Goal: Obtain resource: Obtain resource

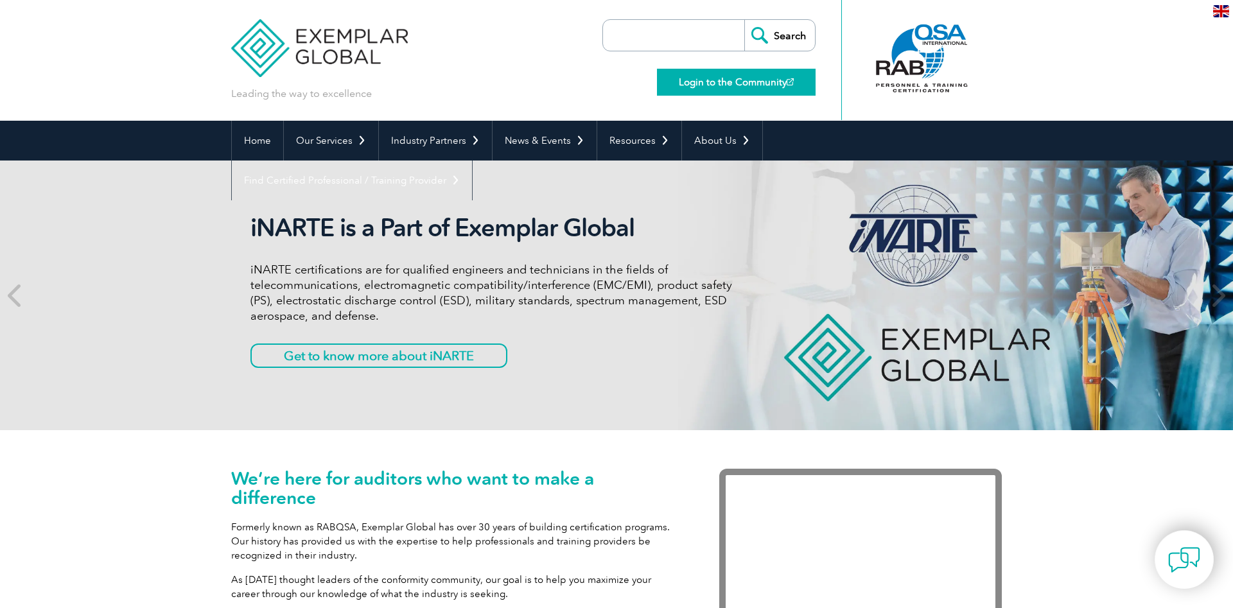
click at [764, 83] on link "Login to the Community" at bounding box center [736, 82] width 159 height 27
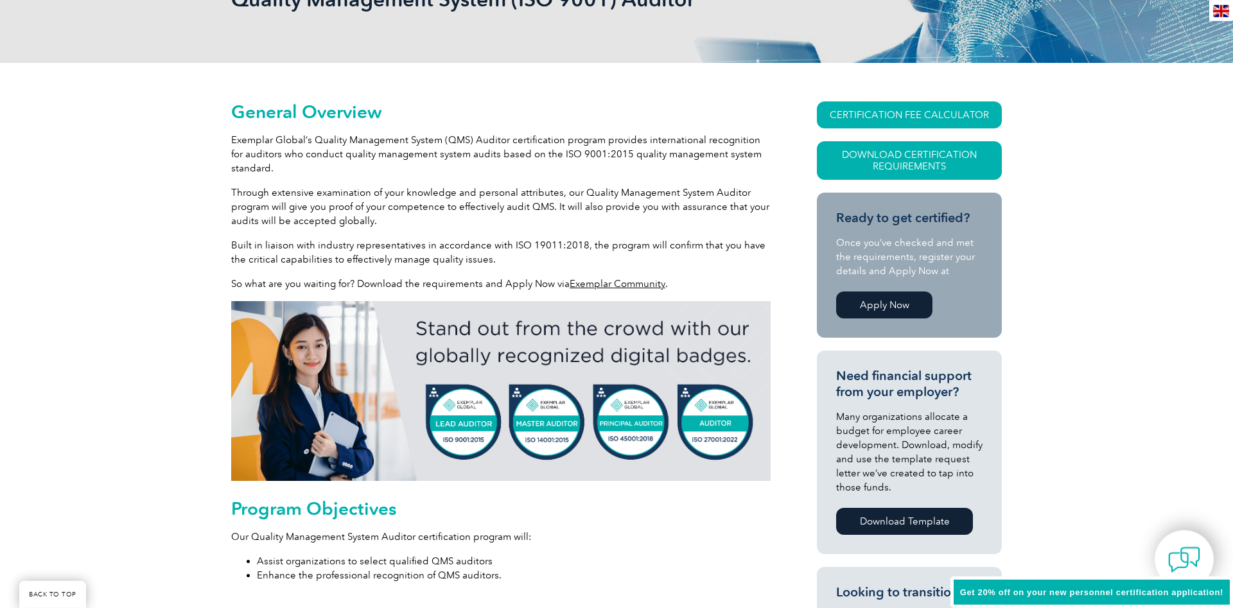
scroll to position [262, 0]
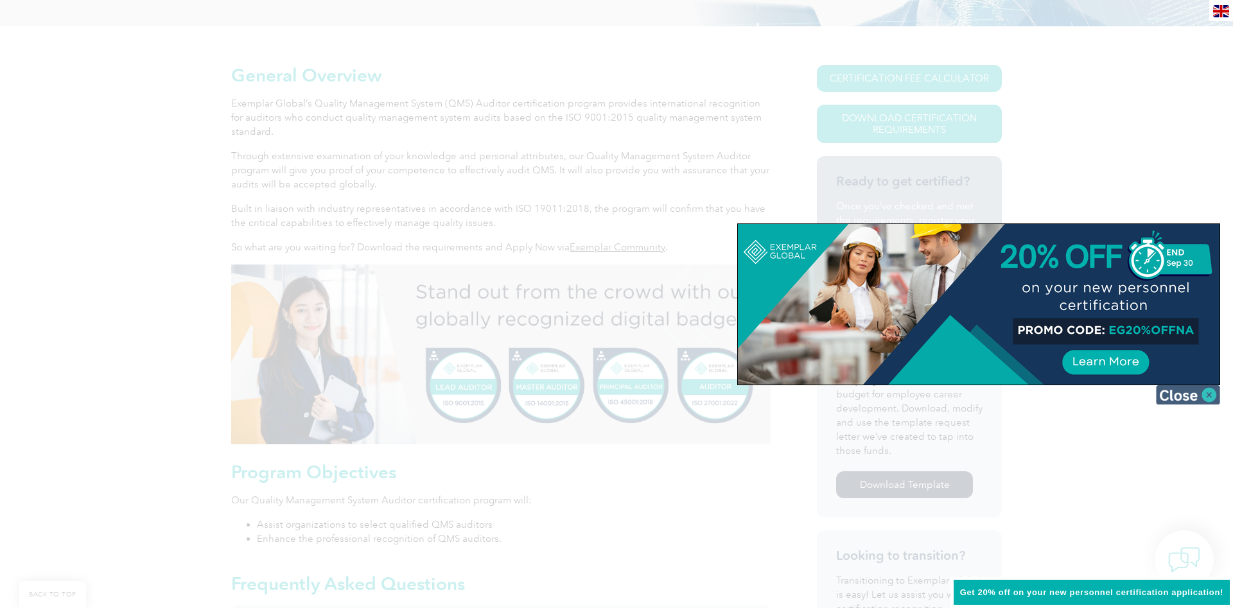
click at [1175, 397] on img at bounding box center [1188, 394] width 64 height 19
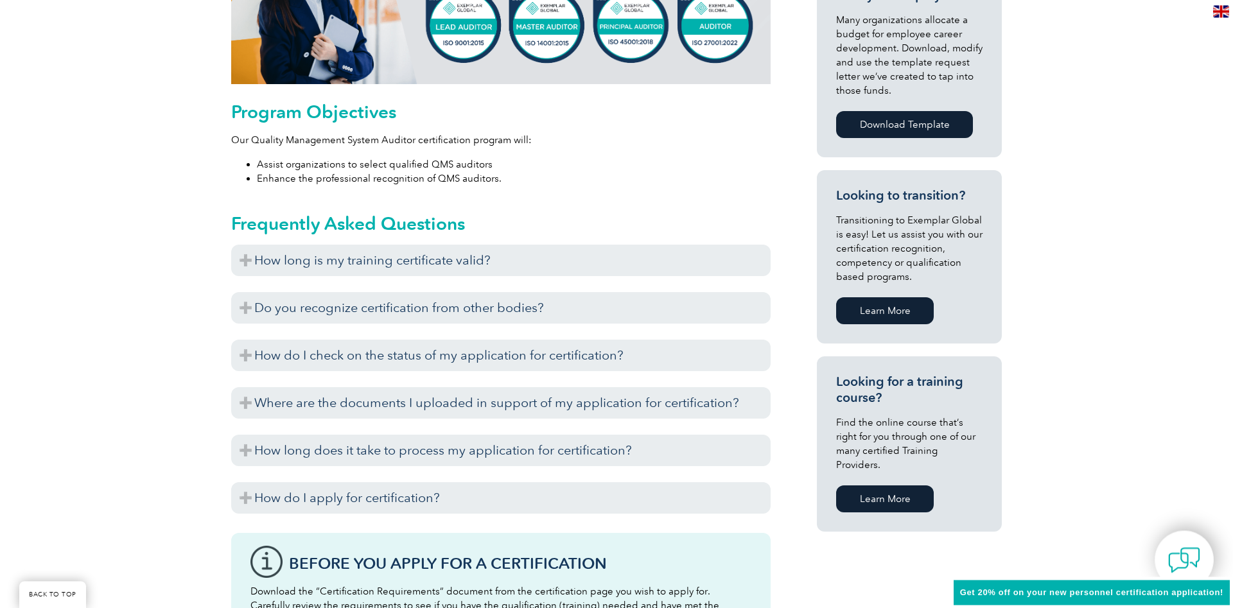
scroll to position [655, 0]
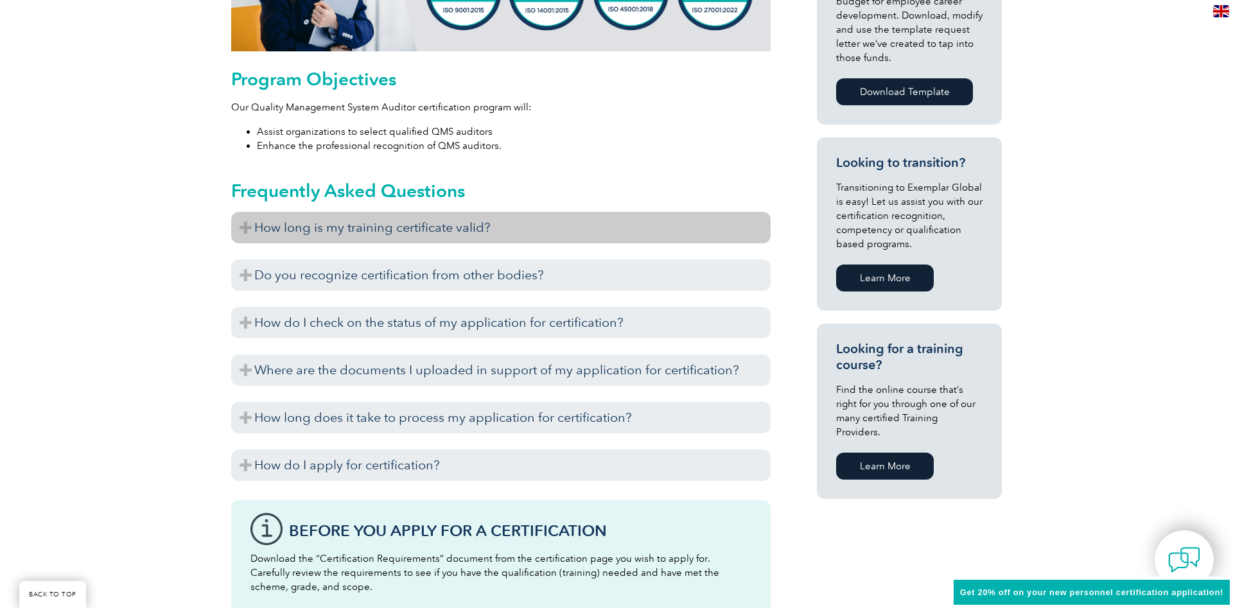
click at [238, 224] on h3 "How long is my training certificate valid?" at bounding box center [500, 227] width 539 height 31
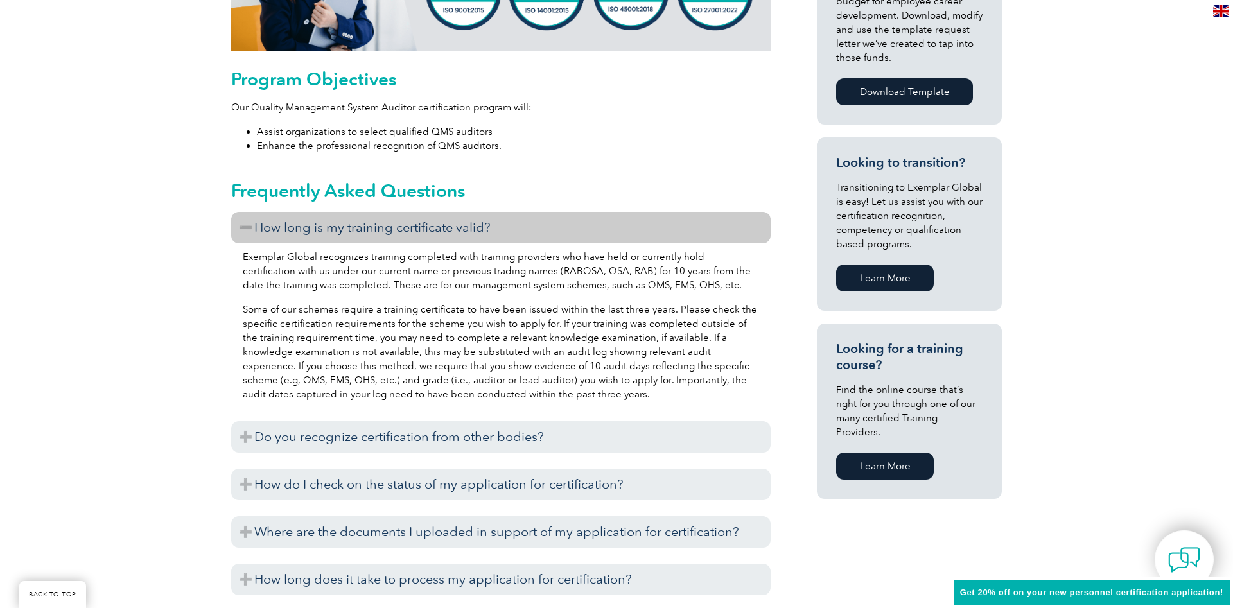
scroll to position [720, 0]
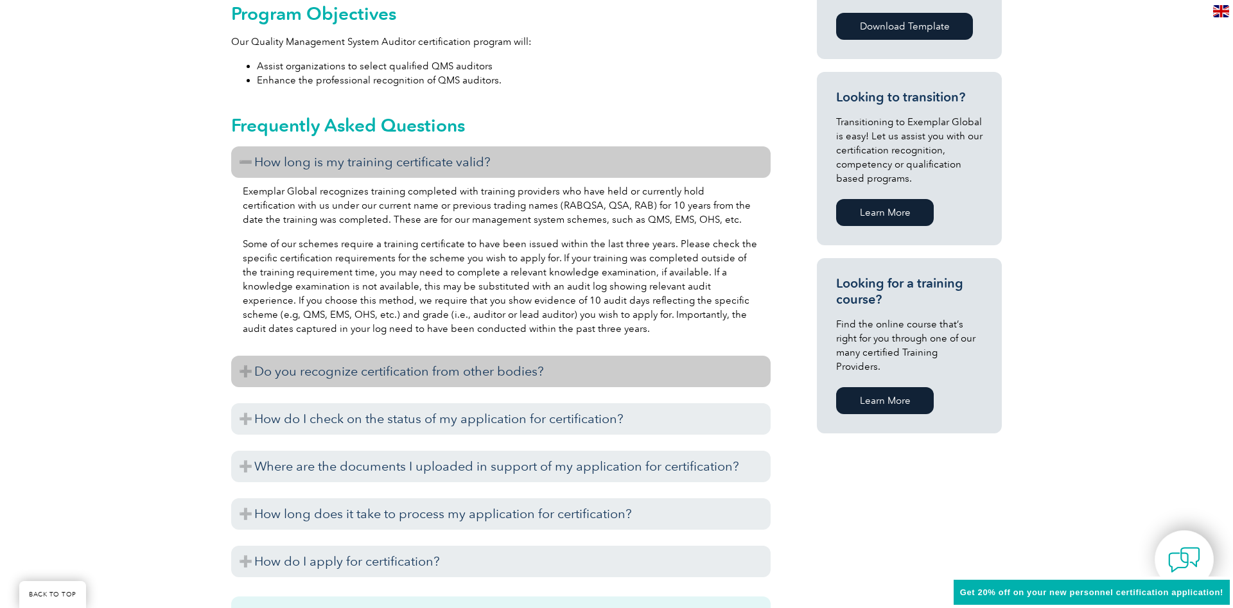
click at [245, 370] on h3 "Do you recognize certification from other bodies?" at bounding box center [500, 371] width 539 height 31
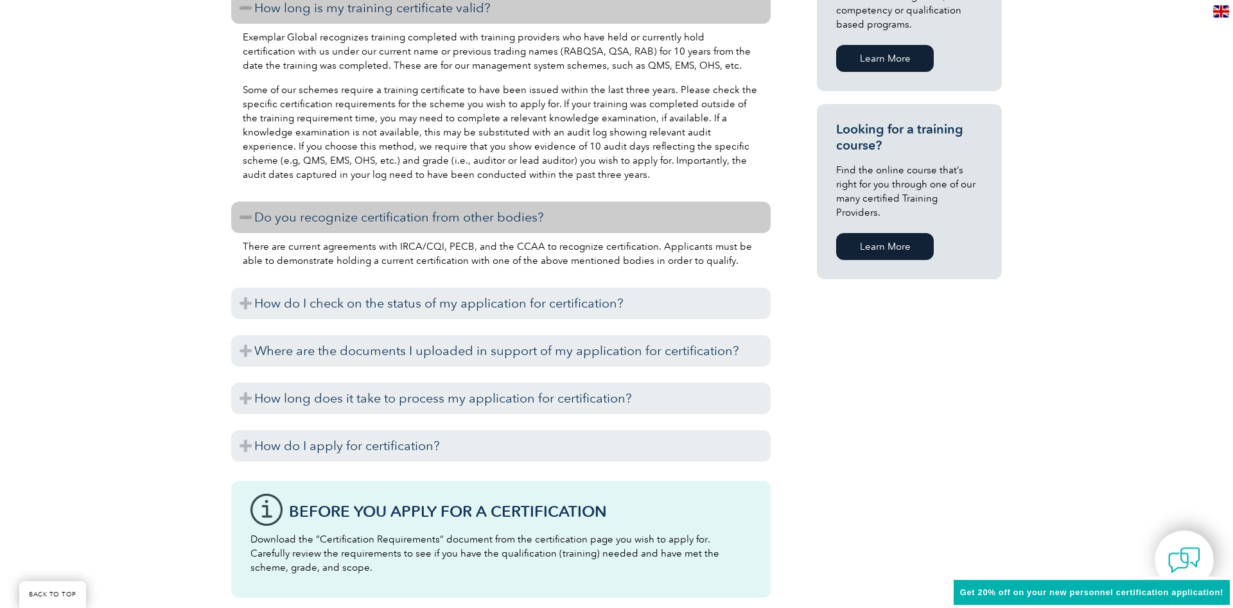
scroll to position [917, 0]
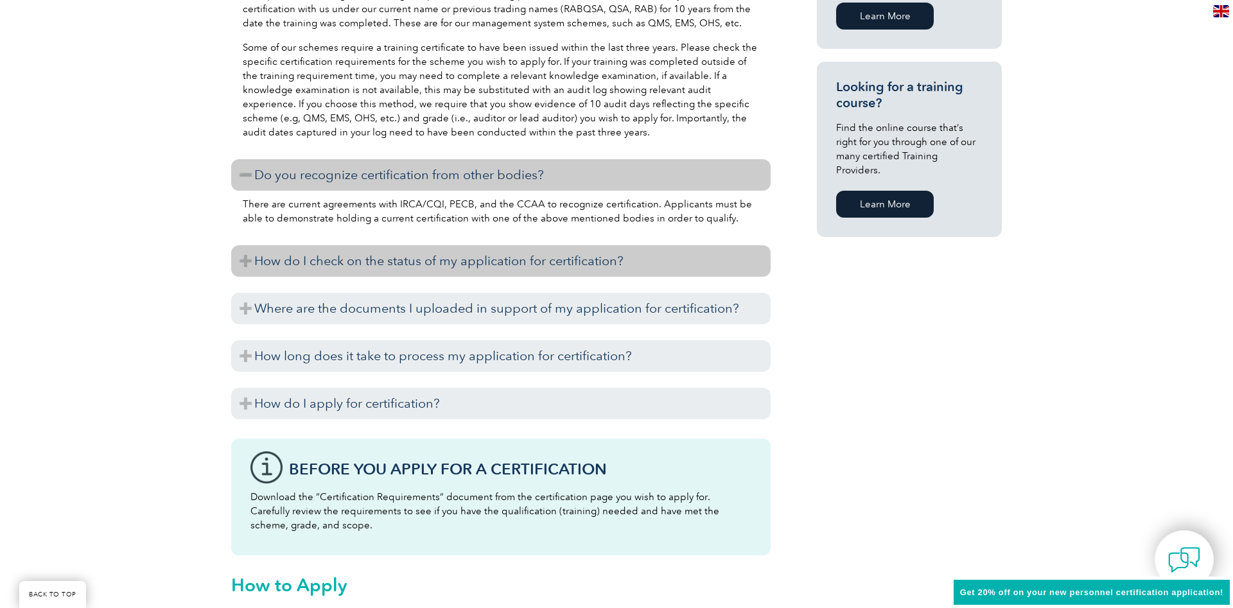
click at [250, 272] on h3 "How do I check on the status of my application for certification?" at bounding box center [500, 260] width 539 height 31
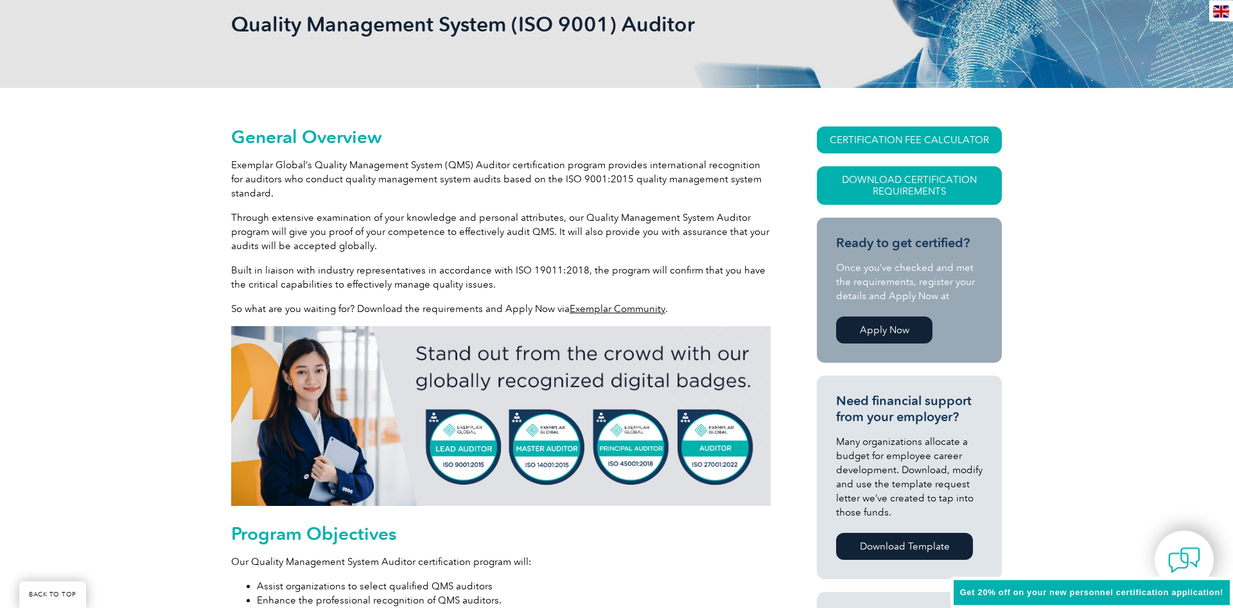
scroll to position [196, 0]
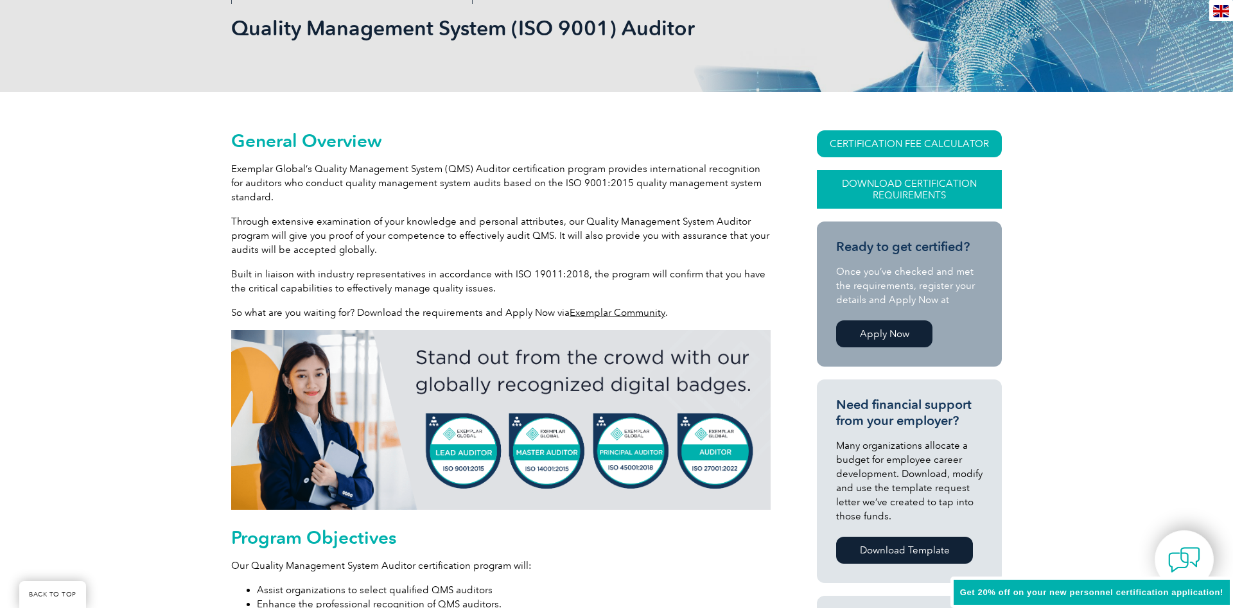
click at [918, 175] on link "Download Certification Requirements" at bounding box center [909, 189] width 185 height 39
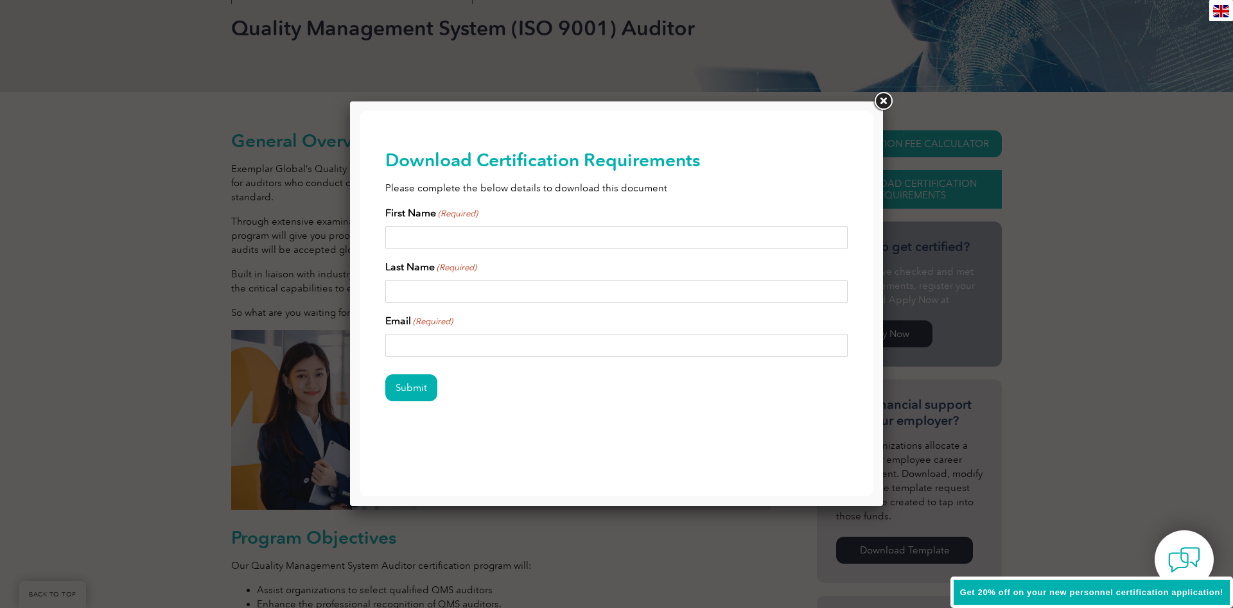
scroll to position [0, 0]
click at [519, 229] on input "First Name (Required)" at bounding box center [616, 237] width 462 height 23
type input "Mandy"
type input "Ross"
click at [432, 320] on span "(Required)" at bounding box center [432, 321] width 41 height 13
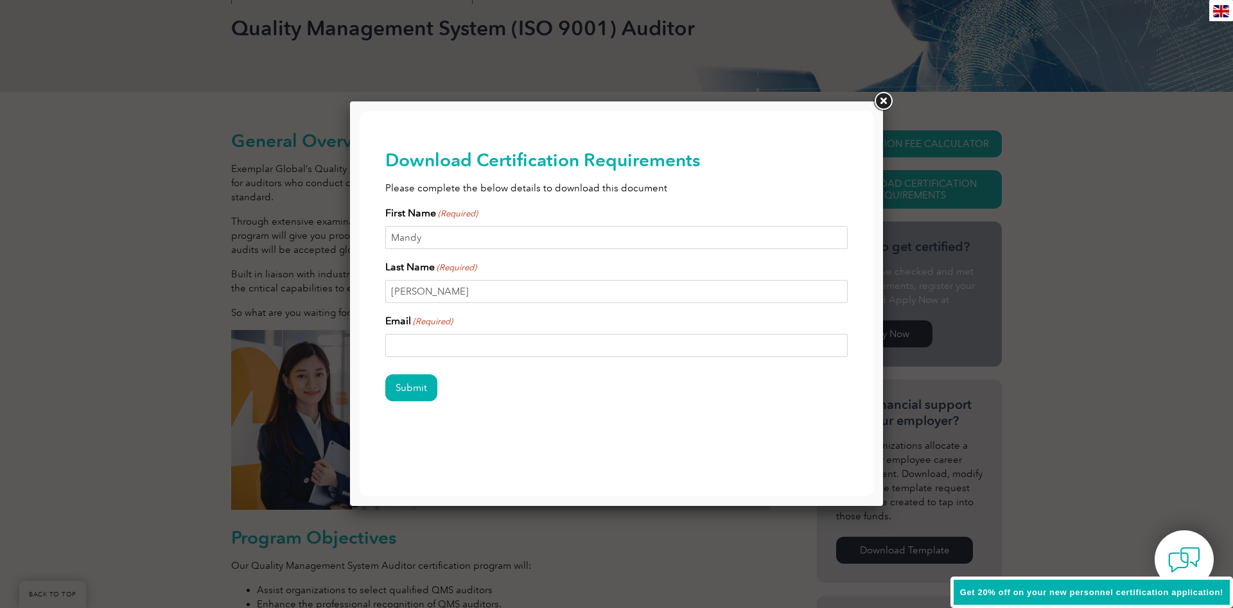
click at [432, 334] on input "Email (Required)" at bounding box center [616, 345] width 462 height 23
click at [430, 342] on input "Email (Required)" at bounding box center [616, 345] width 462 height 23
type input "info@mandyrossconsultiing.com.au"
click at [416, 377] on input "Submit" at bounding box center [411, 387] width 52 height 27
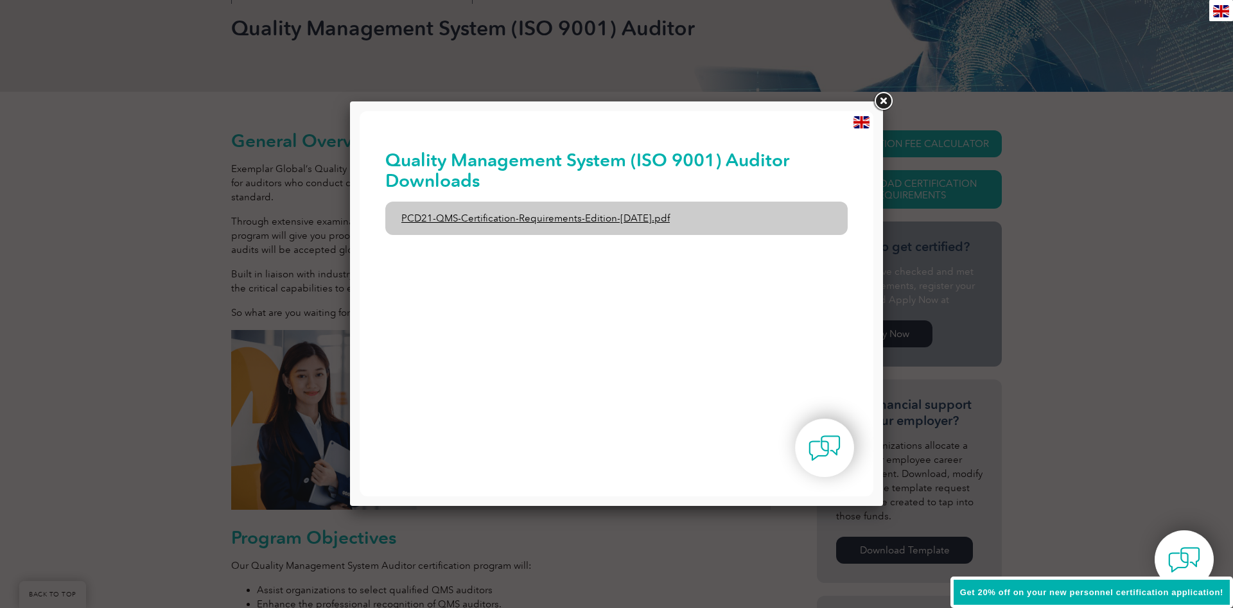
click at [570, 221] on link "PCD21-QMS-Certification-Requirements-Edition-2-April-2022.pdf" at bounding box center [616, 218] width 462 height 33
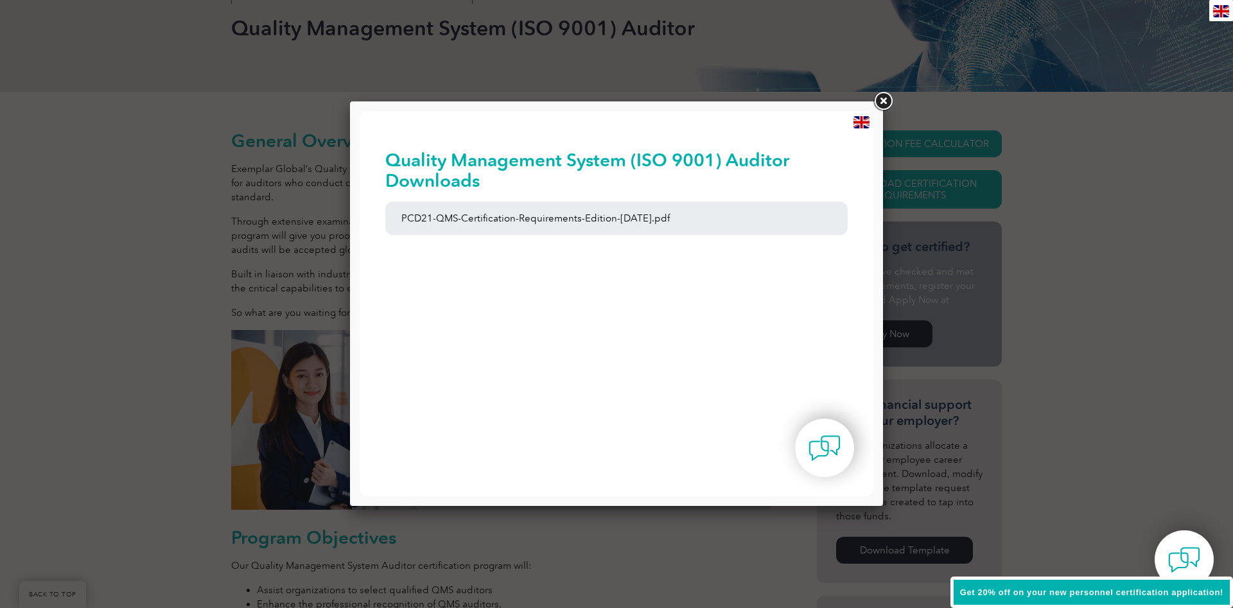
click at [886, 97] on link at bounding box center [882, 101] width 23 height 23
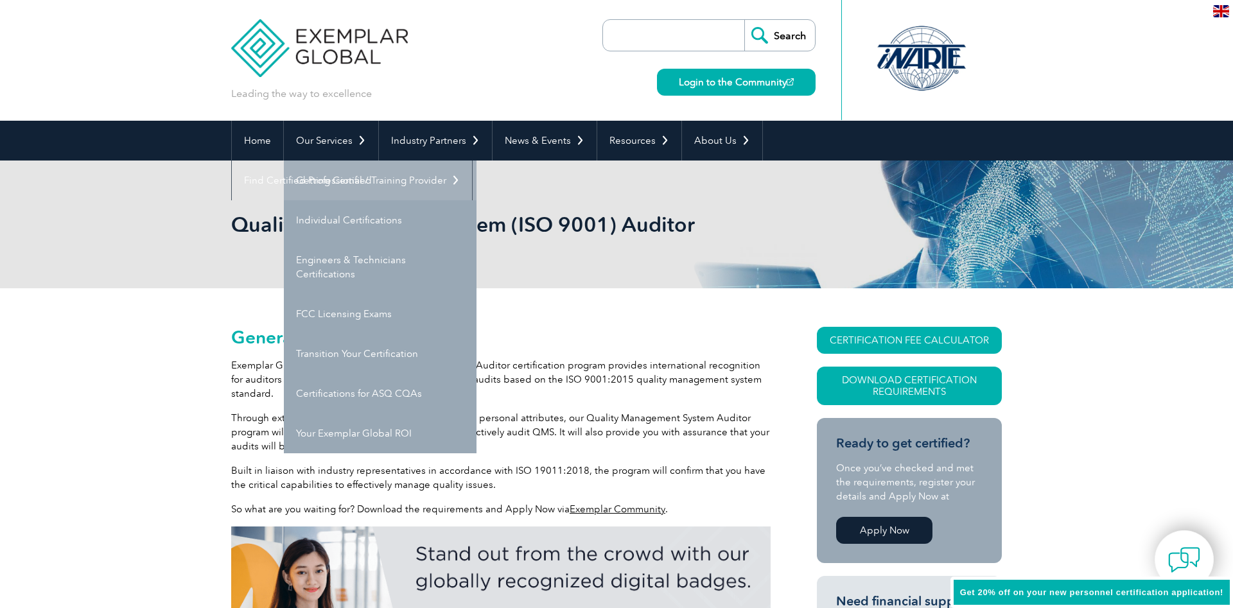
click at [347, 179] on link "Getting Certified" at bounding box center [380, 181] width 193 height 40
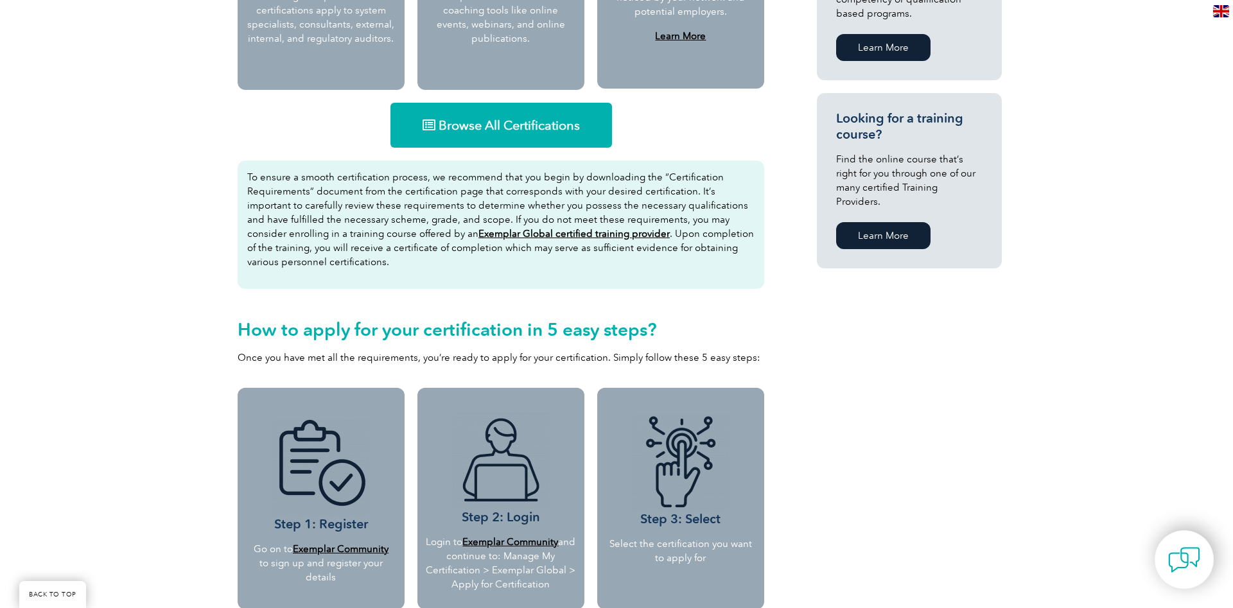
scroll to position [760, 0]
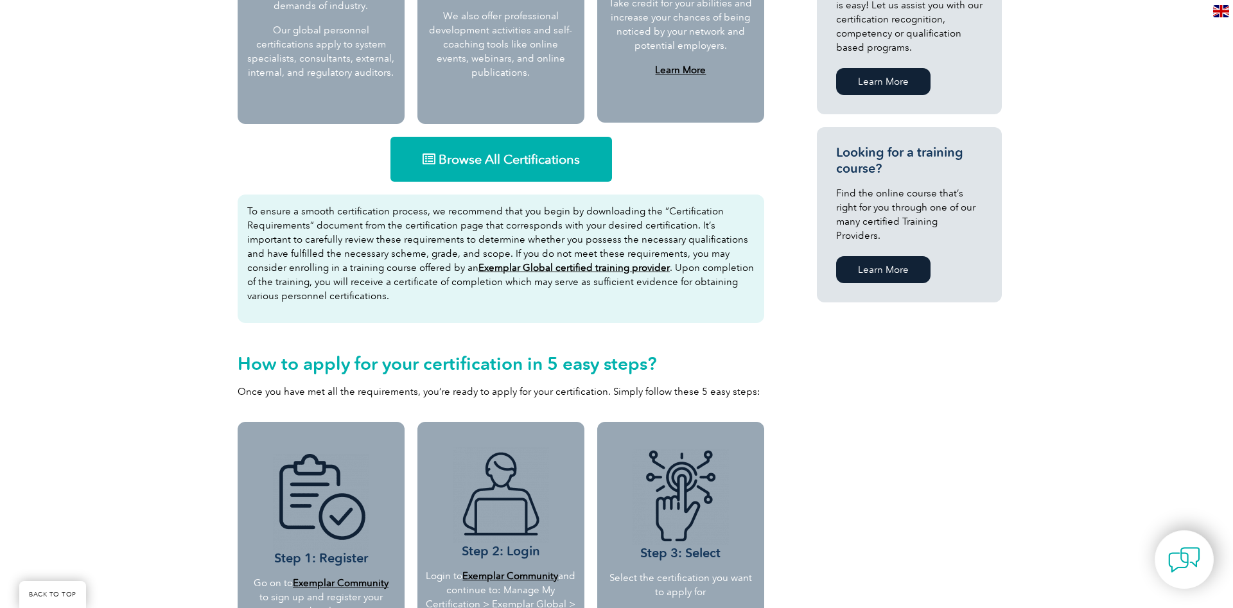
click at [520, 148] on link "Browse All Certifications" at bounding box center [501, 159] width 222 height 45
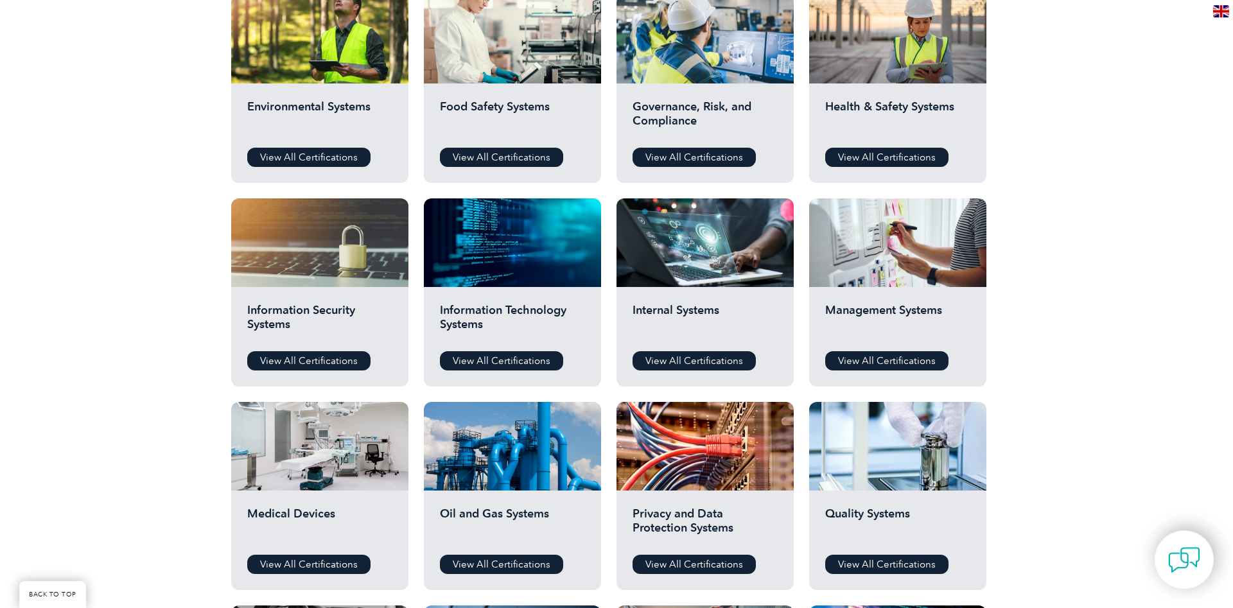
scroll to position [524, 0]
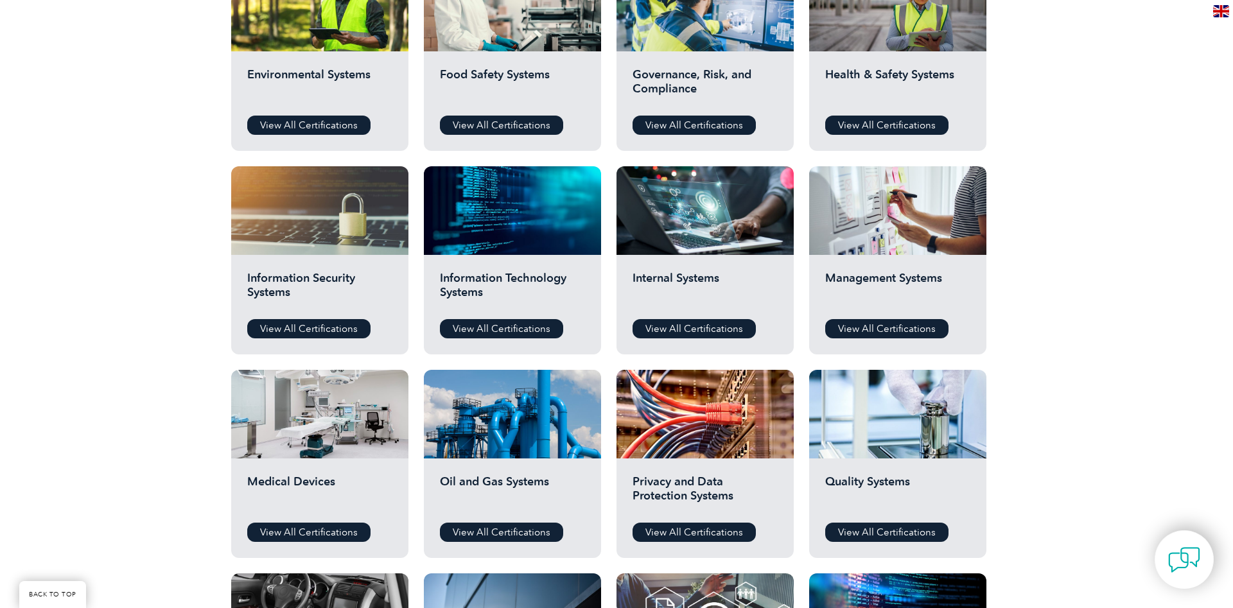
click at [901, 318] on div "Management Systems View All Certifications" at bounding box center [897, 305] width 177 height 100
click at [901, 320] on link "View All Certifications" at bounding box center [886, 328] width 123 height 19
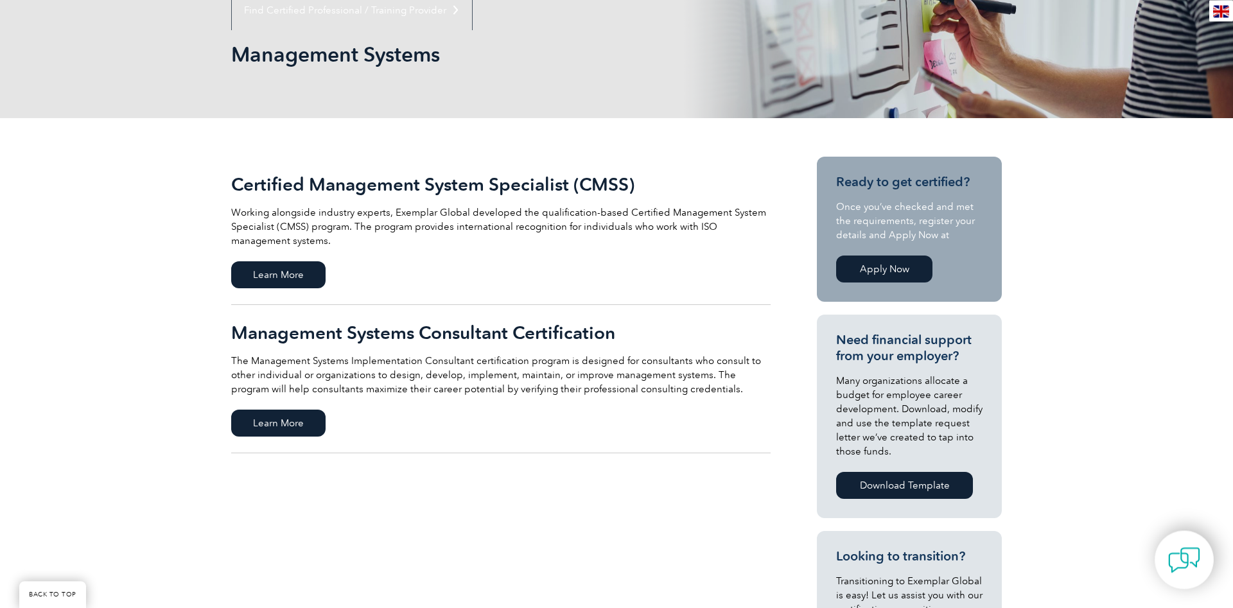
scroll to position [196, 0]
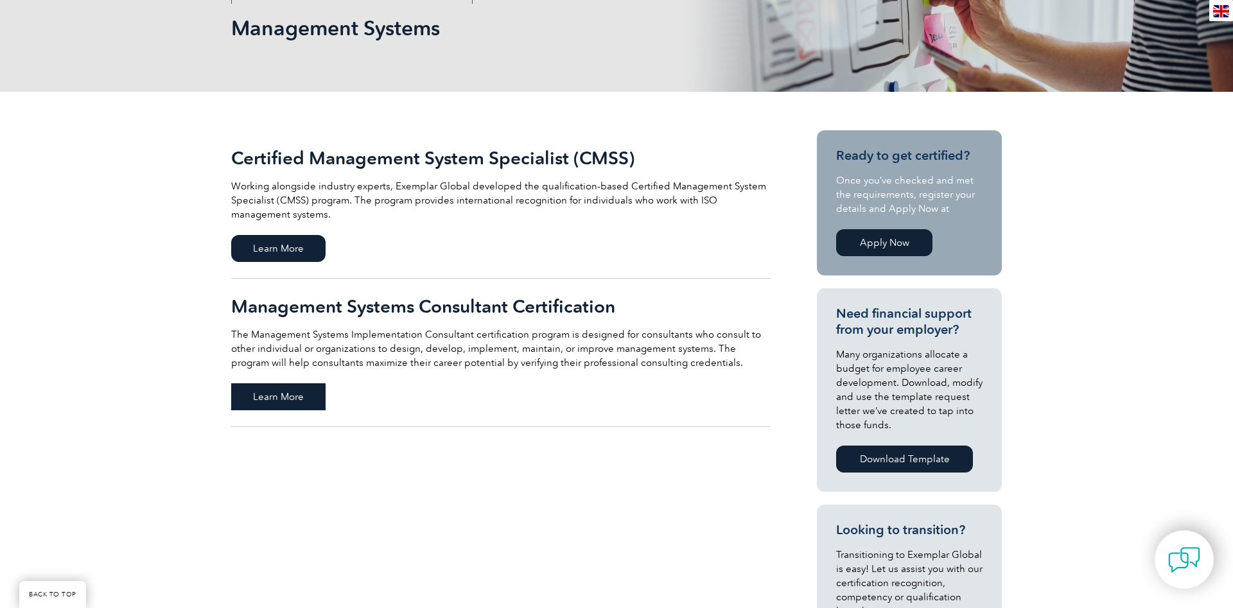
click at [291, 400] on span "Learn More" at bounding box center [278, 396] width 94 height 27
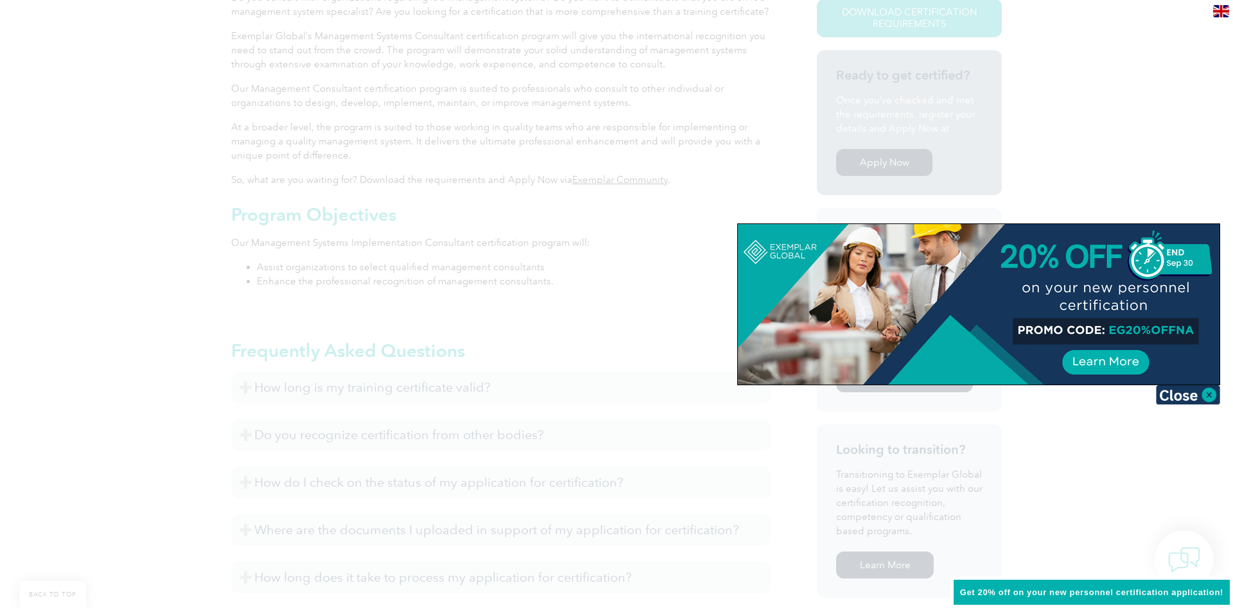
scroll to position [393, 0]
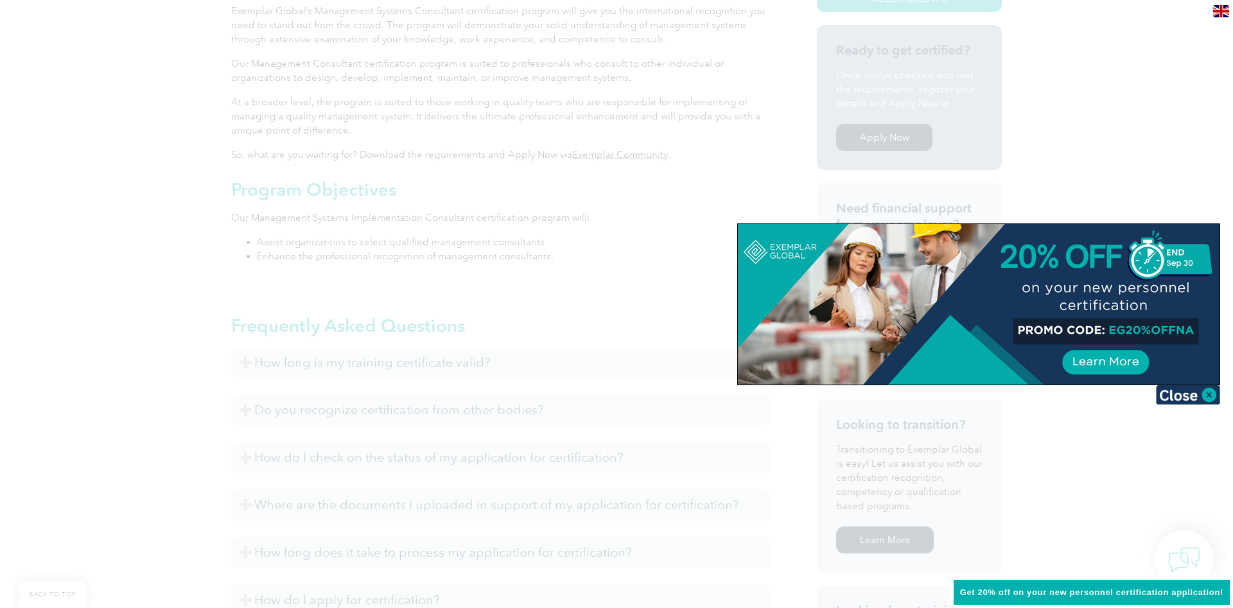
drag, startPoint x: 1181, startPoint y: 389, endPoint x: 1173, endPoint y: 384, distance: 9.8
click at [1182, 389] on img at bounding box center [1188, 394] width 64 height 19
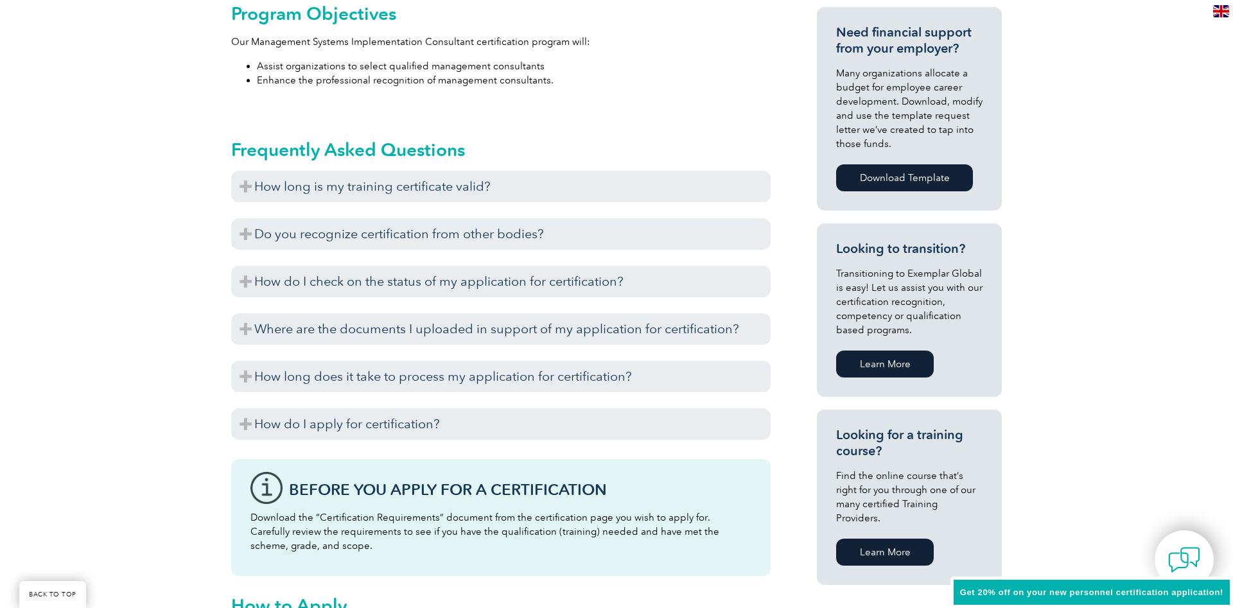
scroll to position [262, 0]
